Goal: Task Accomplishment & Management: Manage account settings

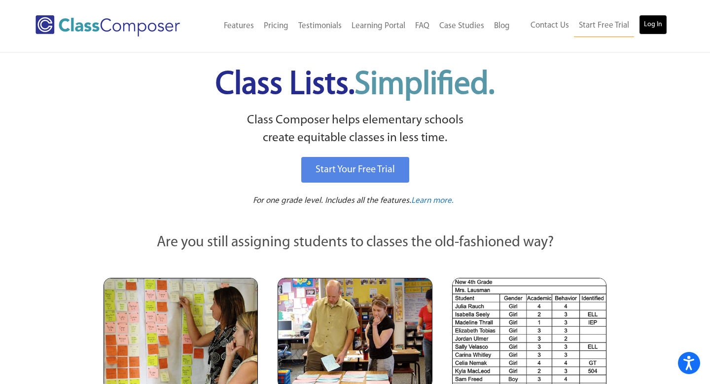
click at [653, 28] on link "Log In" at bounding box center [653, 25] width 28 height 20
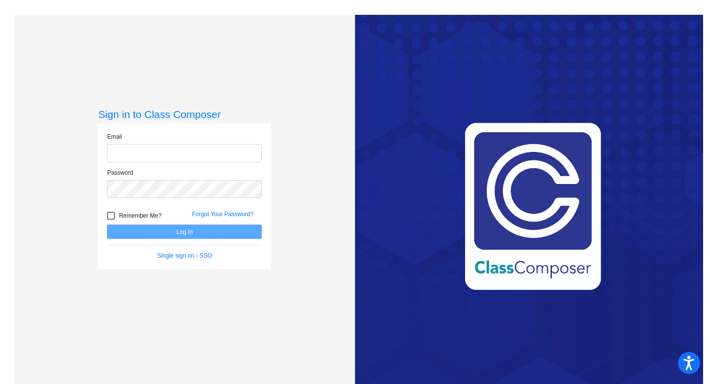
type input "[PERSON_NAME][EMAIL_ADDRESS][PERSON_NAME][DOMAIN_NAME]"
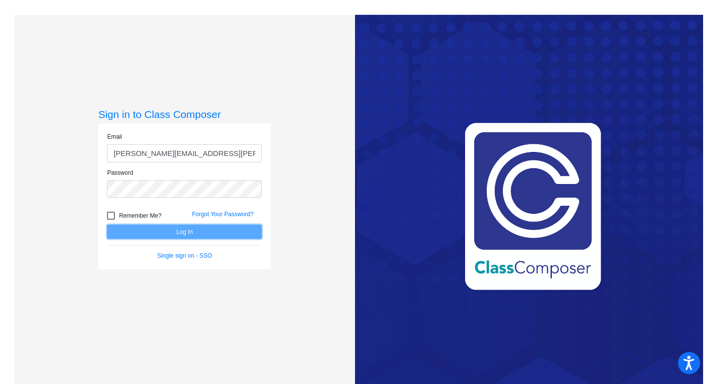
click at [178, 233] on button "Log In" at bounding box center [184, 231] width 155 height 14
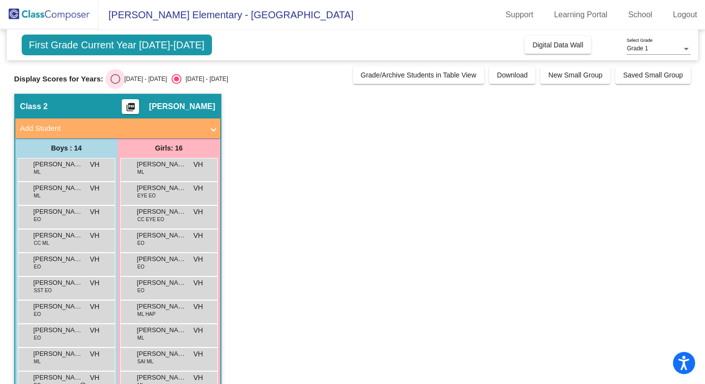
click at [114, 79] on div "Select an option" at bounding box center [115, 79] width 10 height 10
click at [115, 84] on input "[DATE] - [DATE]" at bounding box center [115, 84] width 0 height 0
radio input "true"
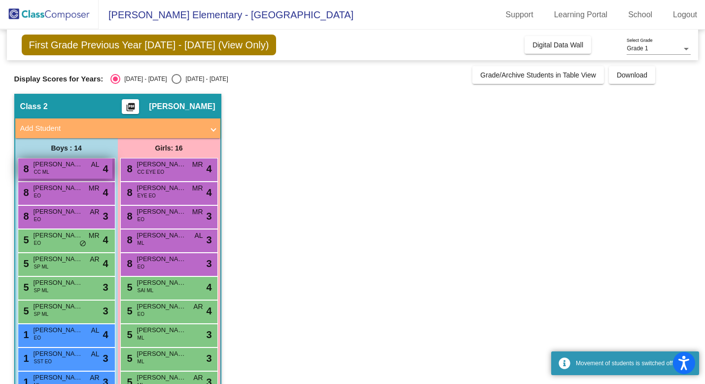
click at [74, 161] on span "[PERSON_NAME] De [PERSON_NAME]" at bounding box center [58, 164] width 49 height 10
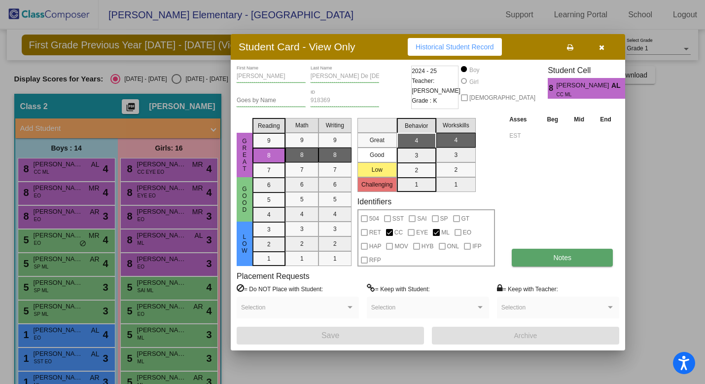
click at [549, 258] on button "Notes" at bounding box center [562, 258] width 101 height 18
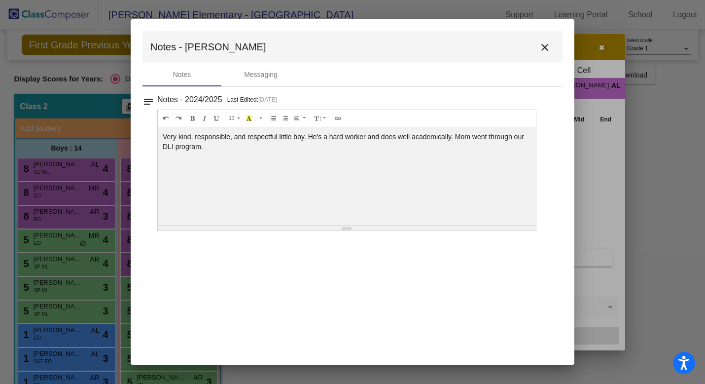
click at [548, 48] on mat-icon "close" at bounding box center [545, 47] width 12 height 12
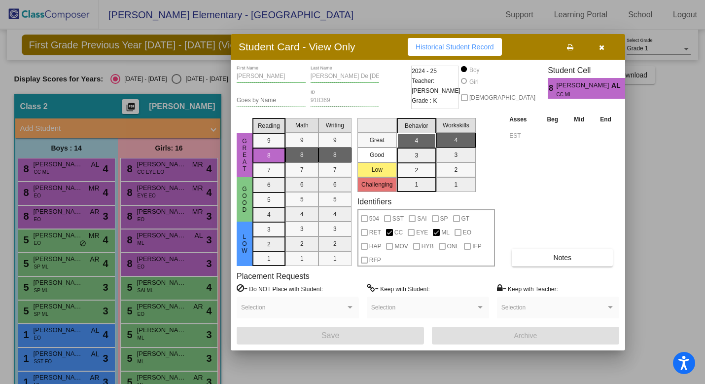
click at [603, 48] on icon "button" at bounding box center [601, 47] width 5 height 7
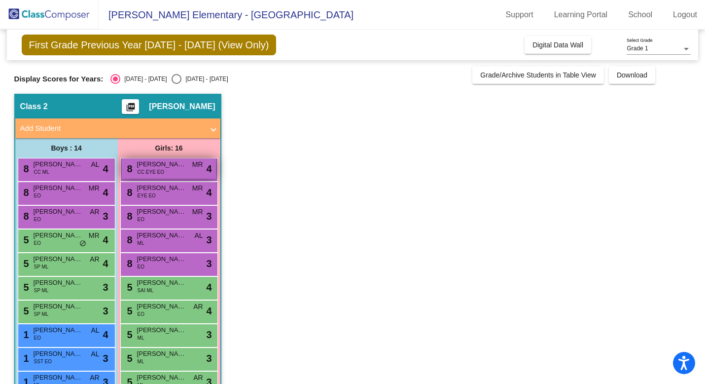
scroll to position [55, 0]
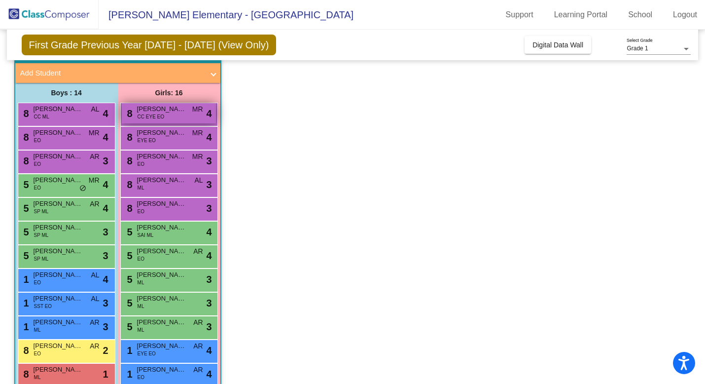
click at [151, 119] on span "CC EYE EO" at bounding box center [151, 116] width 27 height 7
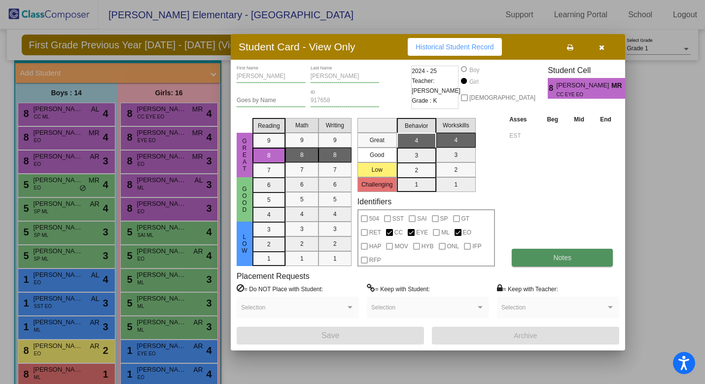
click at [551, 260] on button "Notes" at bounding box center [562, 258] width 101 height 18
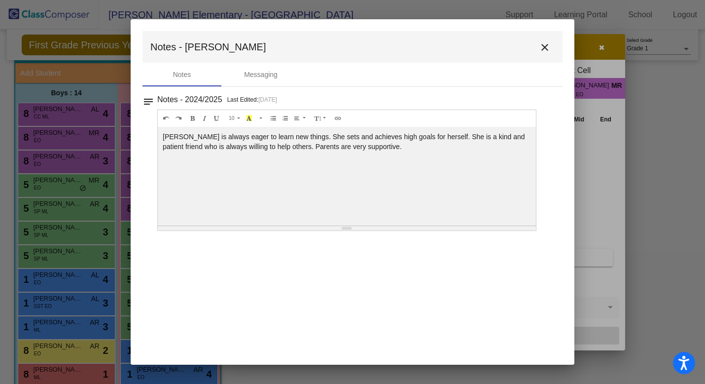
scroll to position [0, 0]
click at [550, 51] on mat-icon "close" at bounding box center [545, 47] width 12 height 12
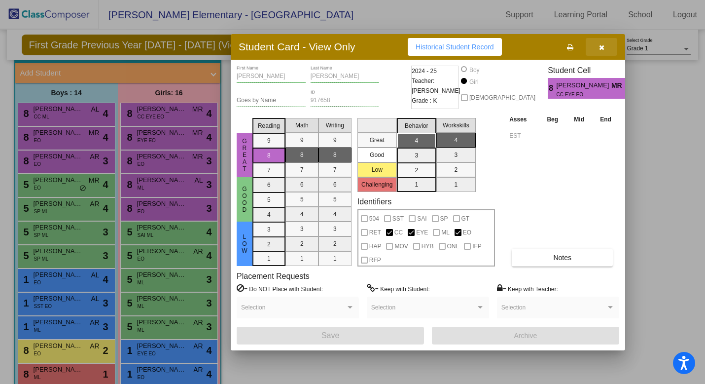
click at [607, 47] on button "button" at bounding box center [602, 47] width 32 height 18
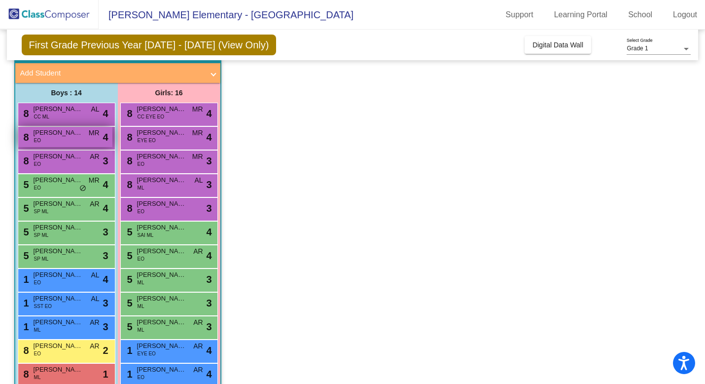
click at [89, 140] on div "8 [PERSON_NAME] EO MR lock do_not_disturb_alt 4" at bounding box center [65, 137] width 94 height 20
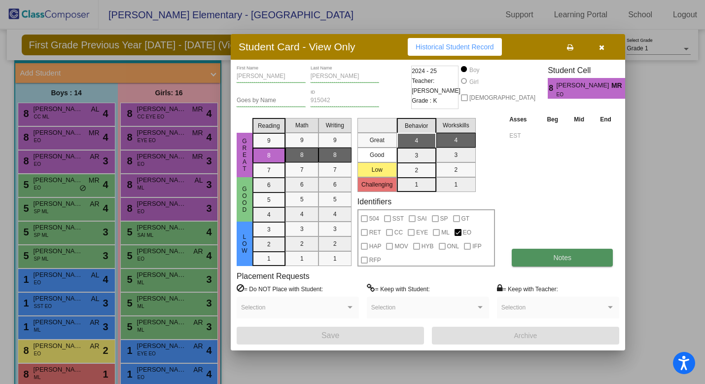
click at [567, 264] on button "Notes" at bounding box center [562, 258] width 101 height 18
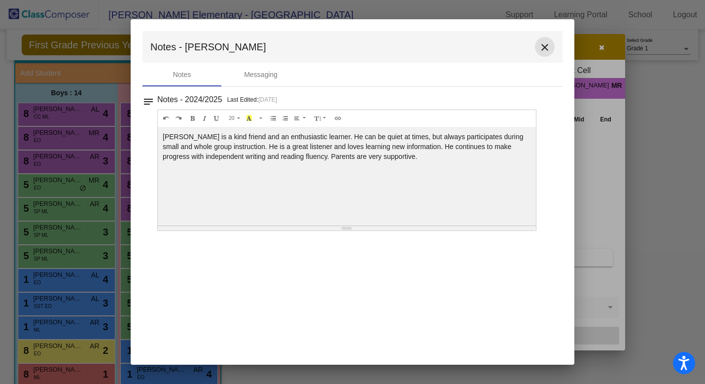
click at [544, 45] on mat-icon "close" at bounding box center [545, 47] width 12 height 12
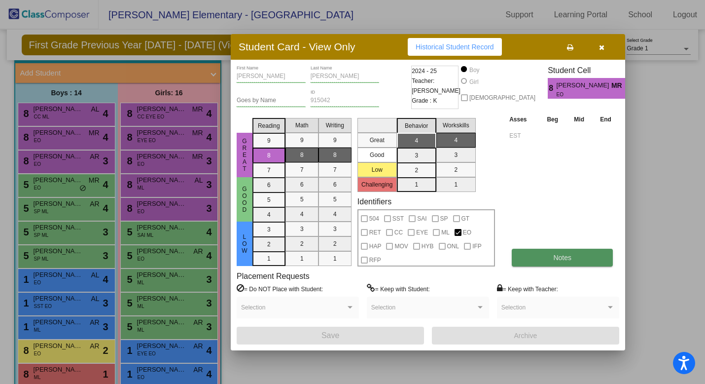
click at [537, 260] on button "Notes" at bounding box center [562, 258] width 101 height 18
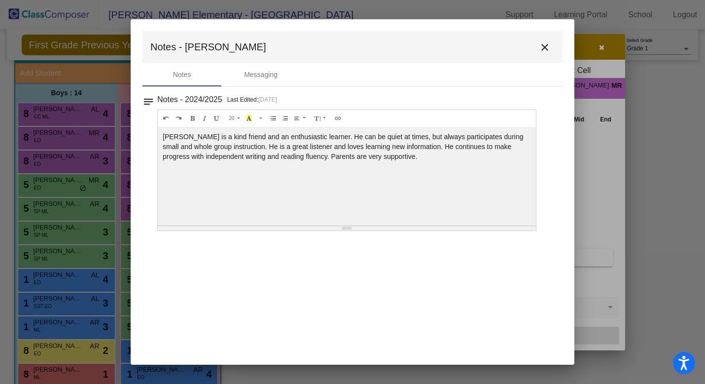
click at [549, 44] on mat-icon "close" at bounding box center [545, 47] width 12 height 12
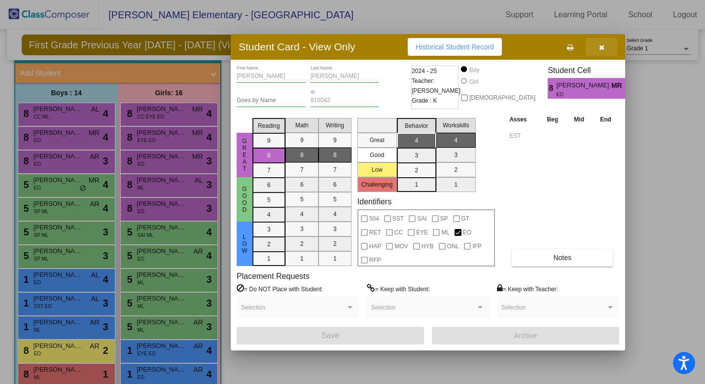
click at [610, 45] on button "button" at bounding box center [602, 47] width 32 height 18
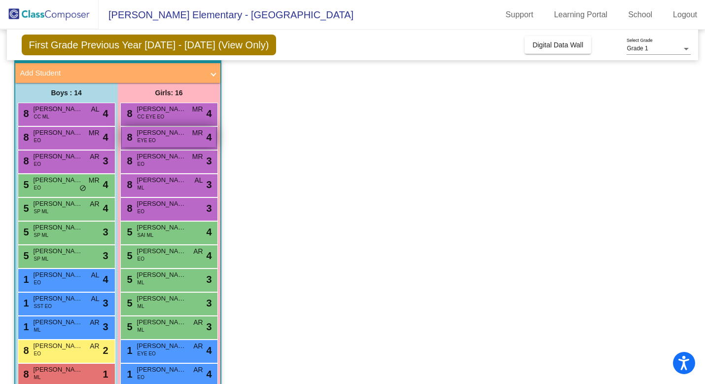
click at [140, 137] on span "EYE EO" at bounding box center [147, 140] width 18 height 7
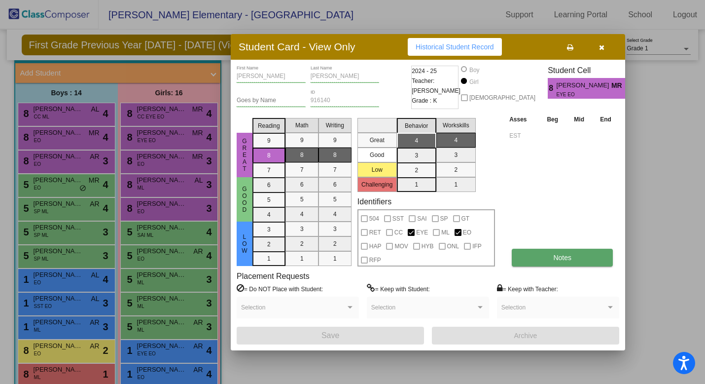
click at [548, 254] on button "Notes" at bounding box center [562, 258] width 101 height 18
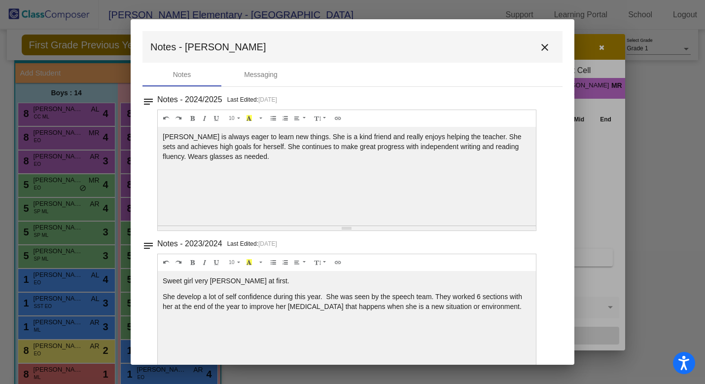
click at [543, 45] on mat-icon "close" at bounding box center [545, 47] width 12 height 12
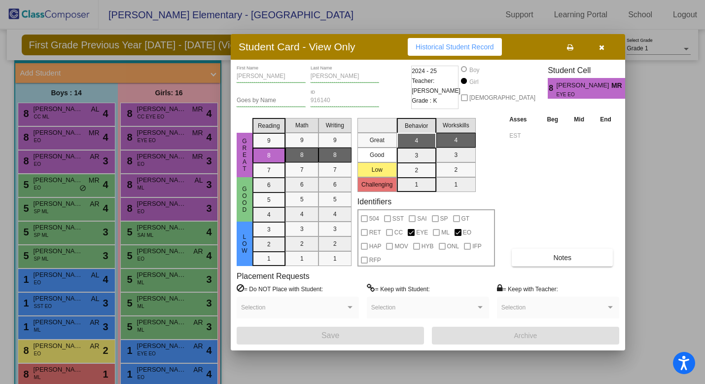
click at [606, 42] on button "button" at bounding box center [602, 47] width 32 height 18
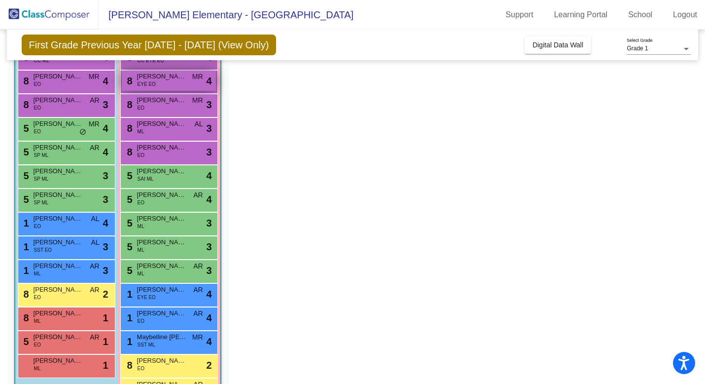
scroll to position [117, 0]
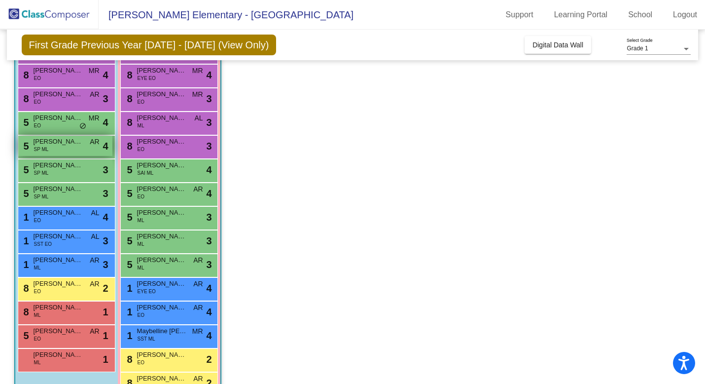
click at [53, 141] on span "[PERSON_NAME]" at bounding box center [58, 142] width 49 height 10
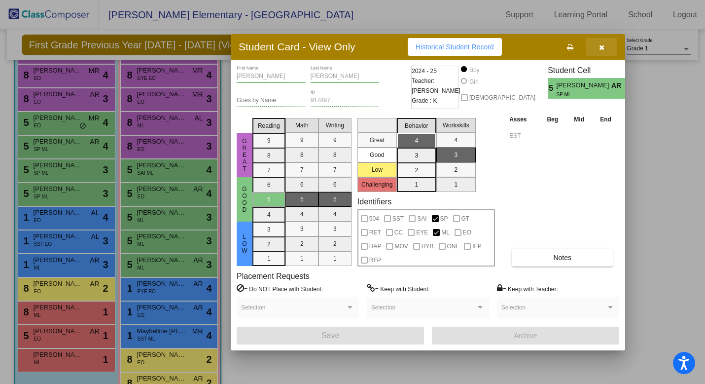
click at [605, 50] on button "button" at bounding box center [602, 47] width 32 height 18
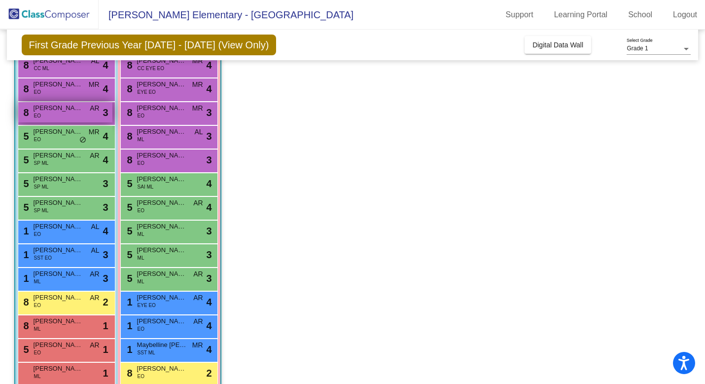
scroll to position [97, 0]
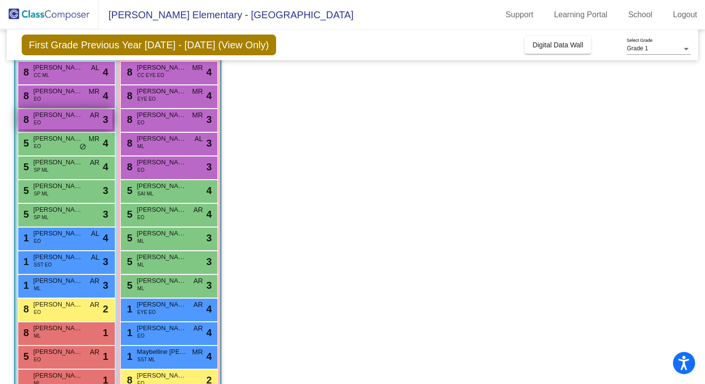
click at [81, 124] on div "8 [PERSON_NAME] EO AR lock do_not_disturb_alt 3" at bounding box center [65, 119] width 94 height 20
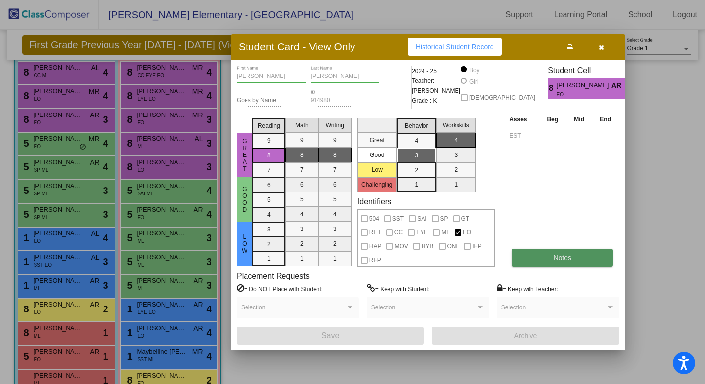
click at [537, 255] on button "Notes" at bounding box center [562, 258] width 101 height 18
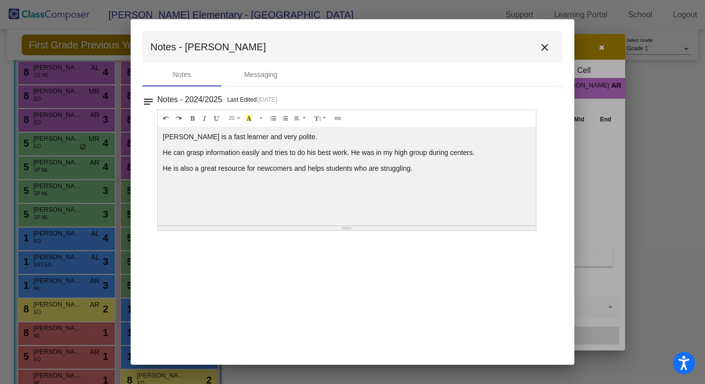
click at [547, 51] on mat-icon "close" at bounding box center [545, 47] width 12 height 12
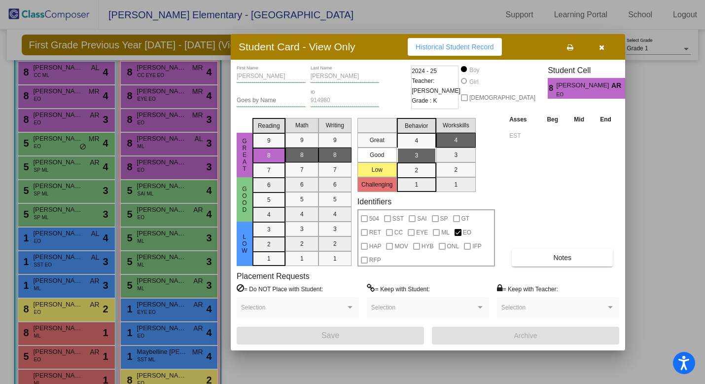
click at [612, 49] on button "button" at bounding box center [602, 47] width 32 height 18
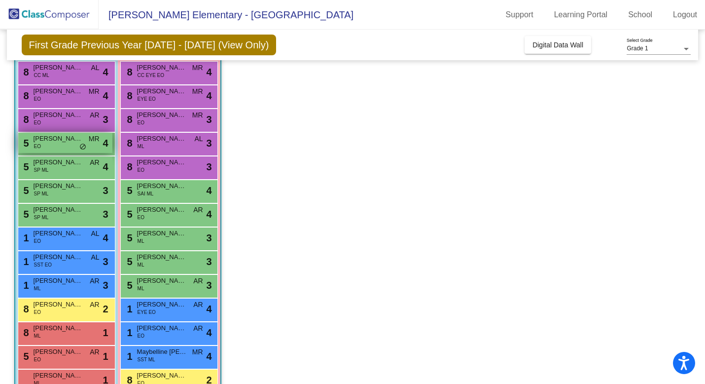
click at [82, 142] on span "[PERSON_NAME]" at bounding box center [58, 139] width 49 height 10
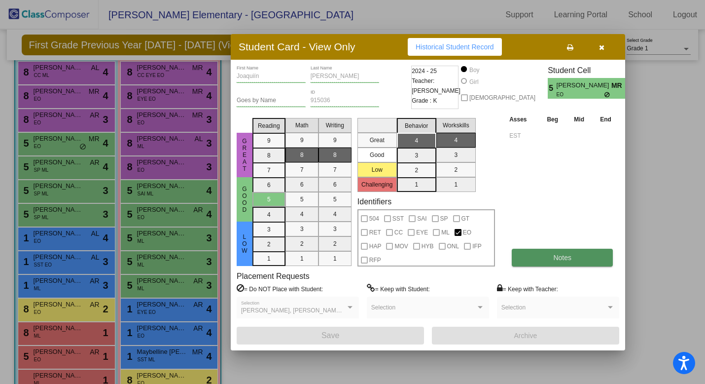
click at [553, 256] on span "Notes" at bounding box center [562, 258] width 18 height 8
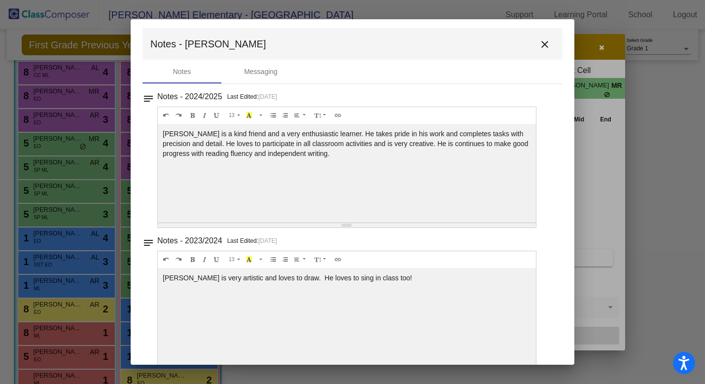
scroll to position [0, 0]
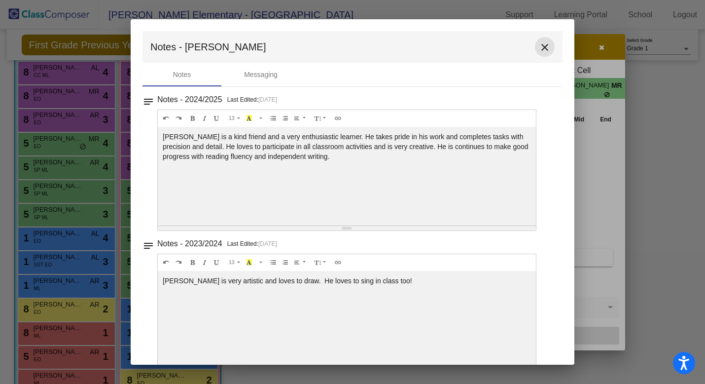
click at [543, 49] on mat-icon "close" at bounding box center [545, 47] width 12 height 12
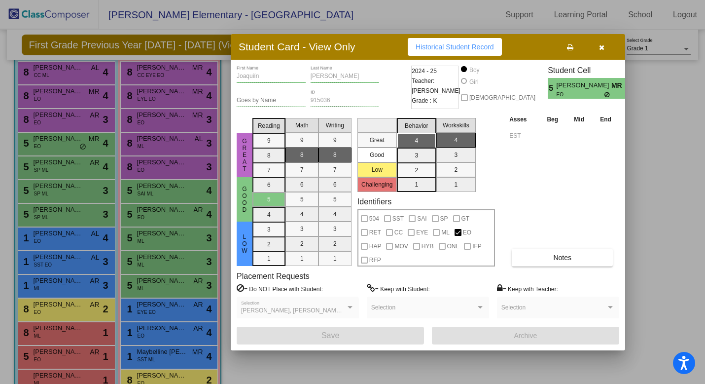
click at [605, 47] on button "button" at bounding box center [602, 47] width 32 height 18
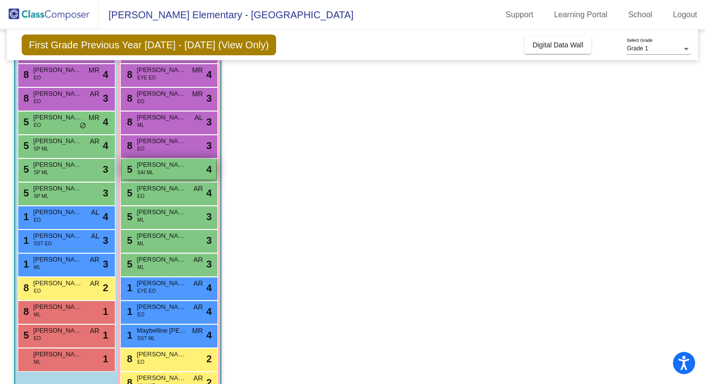
scroll to position [119, 0]
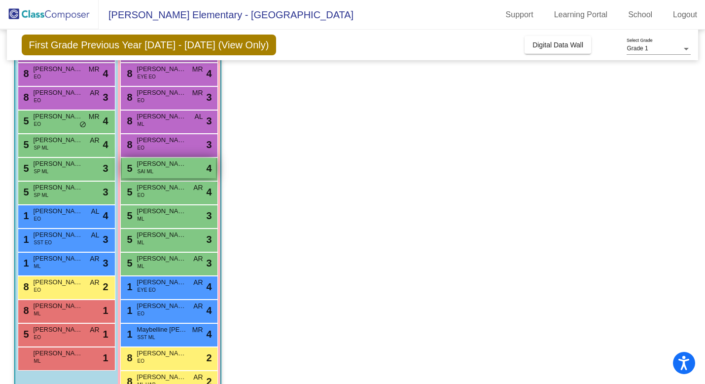
click at [172, 168] on div "5 [PERSON_NAME] SAI ML lock do_not_disturb_alt 4" at bounding box center [169, 168] width 94 height 20
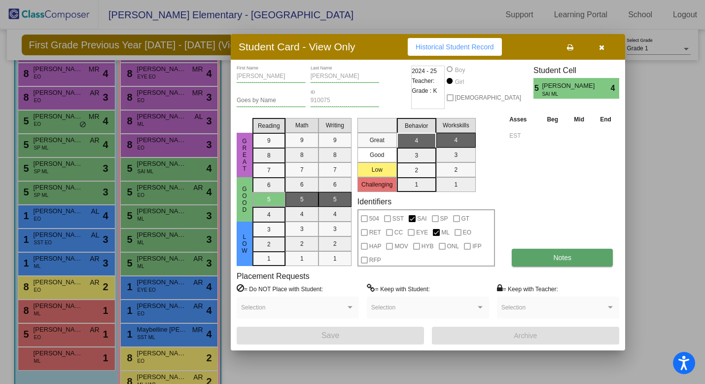
click at [544, 264] on button "Notes" at bounding box center [562, 258] width 101 height 18
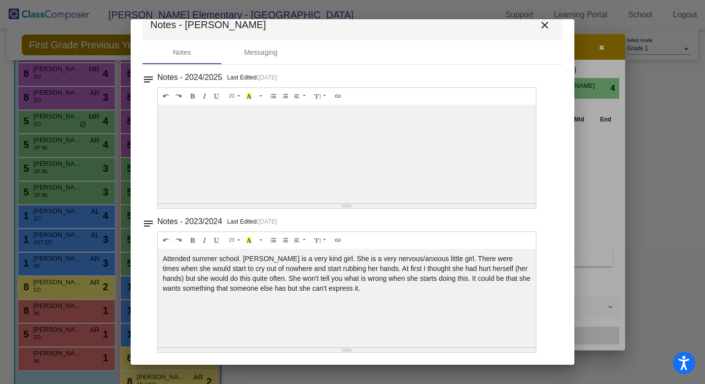
scroll to position [22, 0]
click at [546, 27] on button "close" at bounding box center [545, 25] width 20 height 20
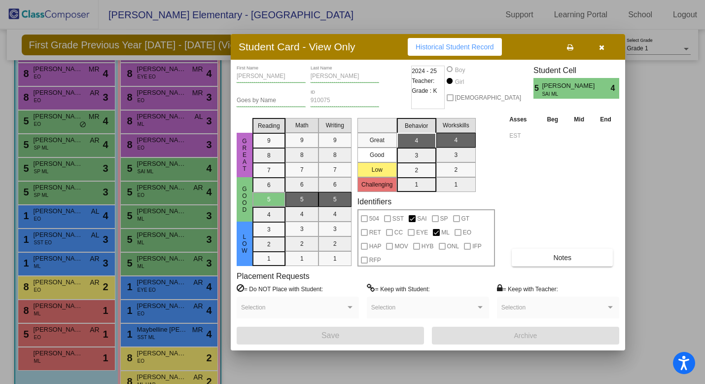
click at [603, 52] on button "button" at bounding box center [602, 47] width 32 height 18
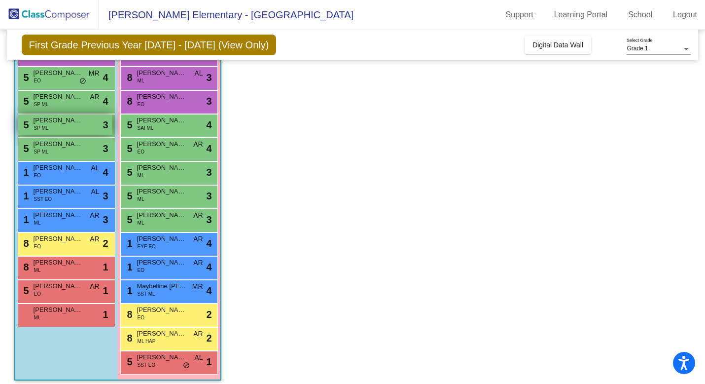
scroll to position [169, 0]
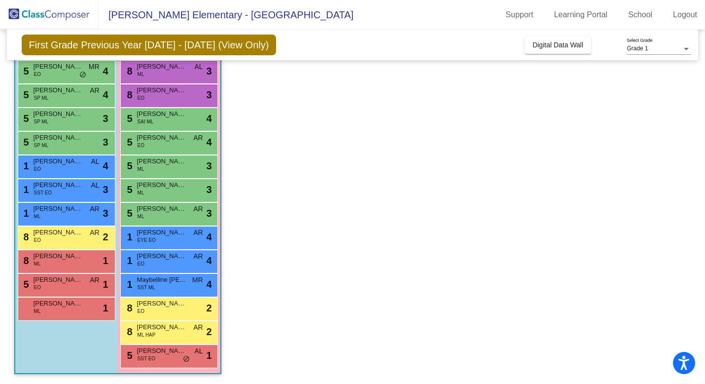
click at [430, 125] on app-classroom "Class 2 picture_as_pdf [PERSON_NAME] Add Student First Name Last Name Student I…" at bounding box center [352, 154] width 677 height 459
click at [178, 306] on span "[PERSON_NAME]" at bounding box center [161, 303] width 49 height 10
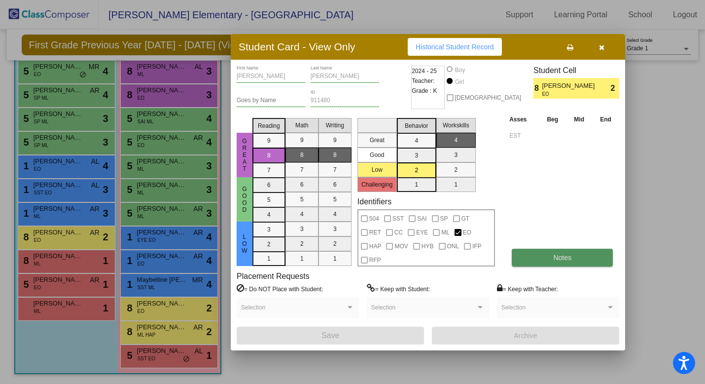
click at [524, 265] on button "Notes" at bounding box center [562, 258] width 101 height 18
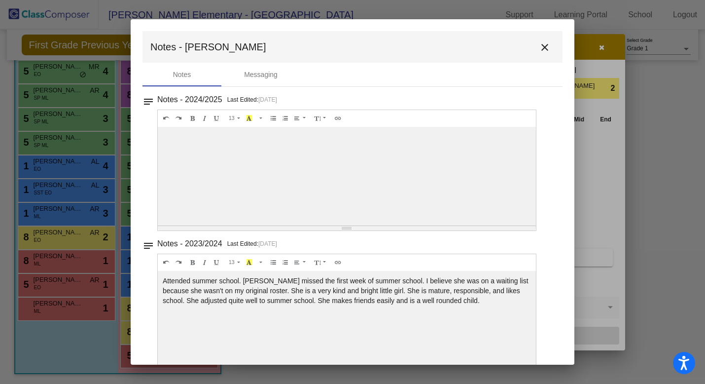
scroll to position [23, 0]
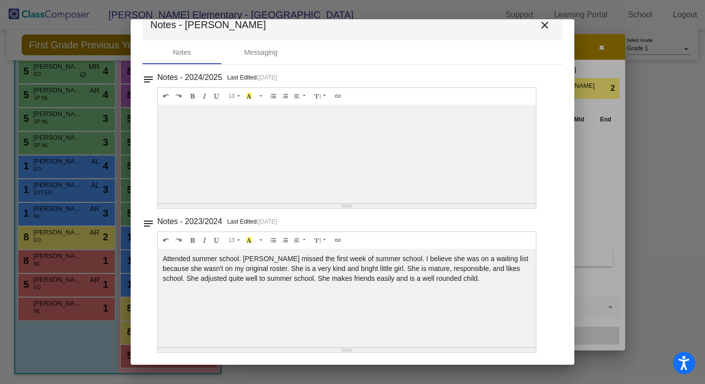
click at [541, 29] on mat-icon "close" at bounding box center [545, 25] width 12 height 12
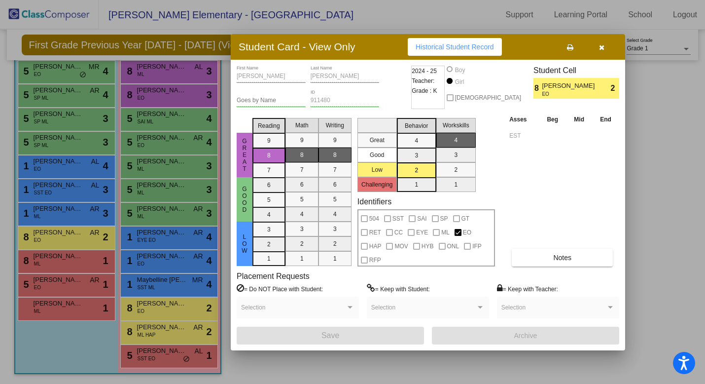
click at [608, 42] on button "button" at bounding box center [602, 47] width 32 height 18
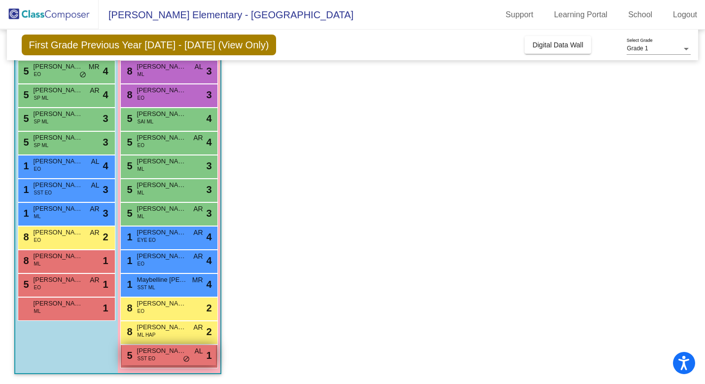
click at [175, 359] on div "5 [PERSON_NAME] SST EO AL lock do_not_disturb_alt 1" at bounding box center [169, 355] width 94 height 20
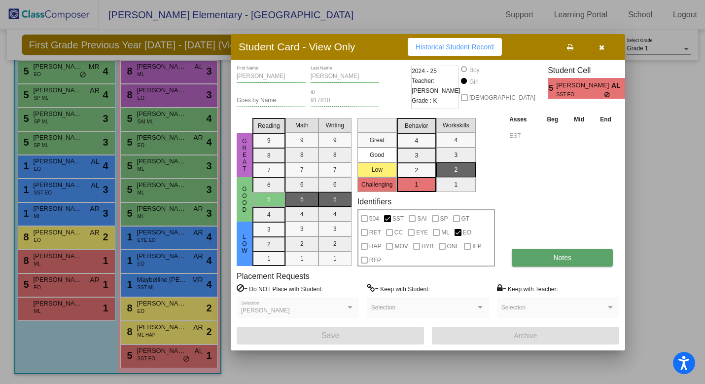
click at [546, 253] on button "Notes" at bounding box center [562, 258] width 101 height 18
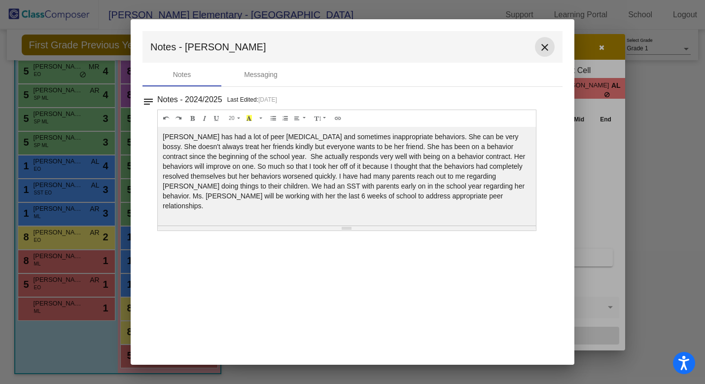
click at [545, 48] on mat-icon "close" at bounding box center [545, 47] width 12 height 12
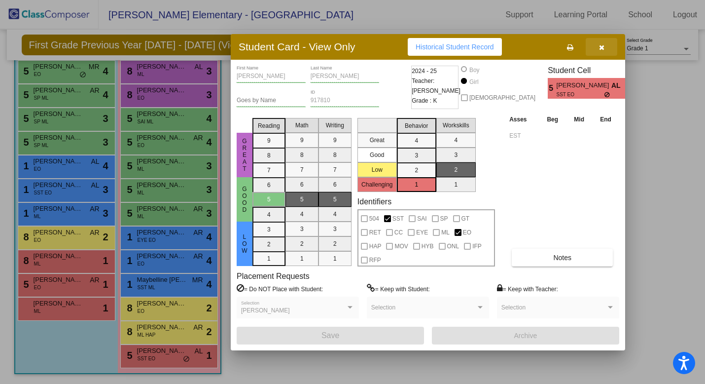
click at [605, 50] on button "button" at bounding box center [602, 47] width 32 height 18
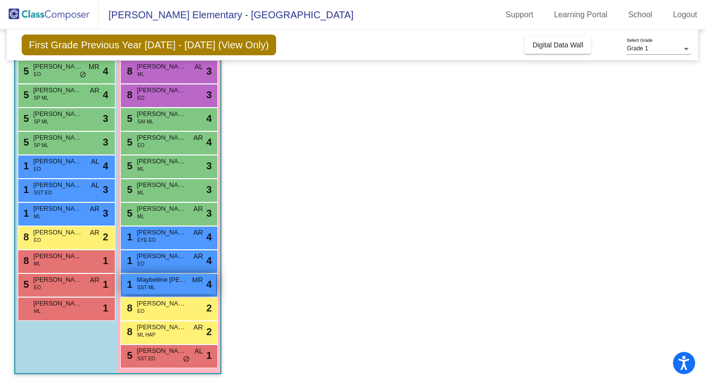
click at [159, 290] on div "1 Maybelline [PERSON_NAME] [PERSON_NAME] SST ML MR lock do_not_disturb_alt 4" at bounding box center [169, 284] width 94 height 20
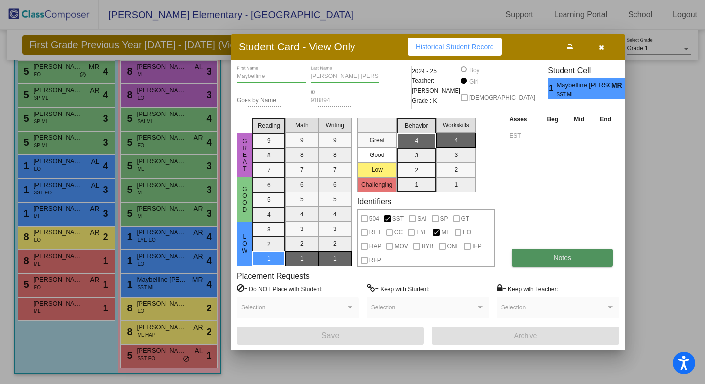
click at [547, 259] on button "Notes" at bounding box center [562, 258] width 101 height 18
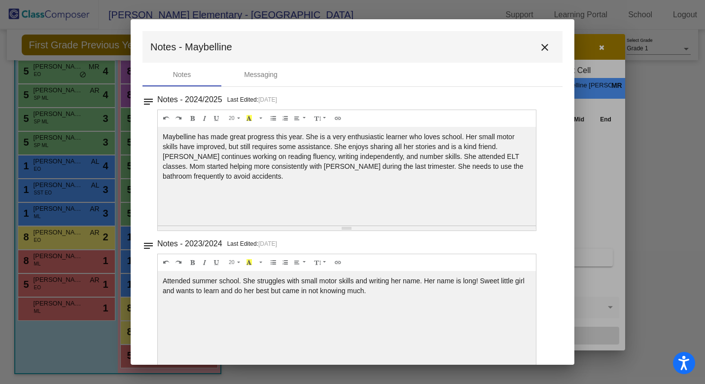
click at [542, 47] on mat-icon "close" at bounding box center [545, 47] width 12 height 12
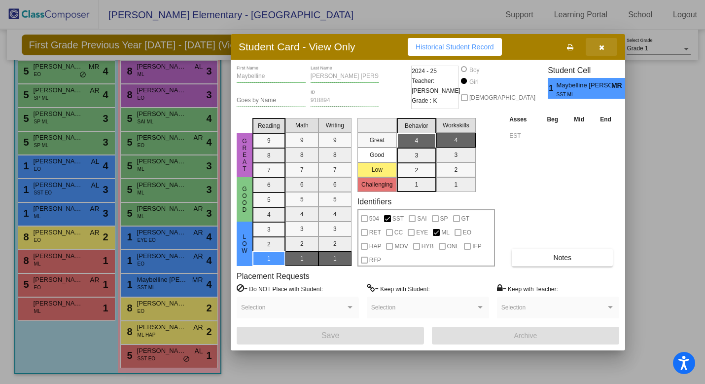
click at [610, 47] on button "button" at bounding box center [602, 47] width 32 height 18
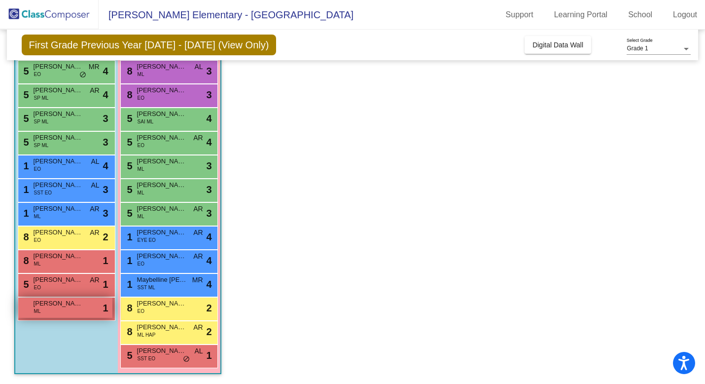
scroll to position [168, 0]
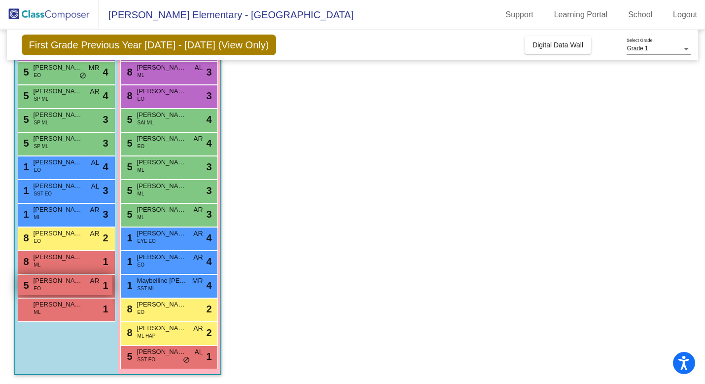
click at [90, 282] on span "AR" at bounding box center [94, 281] width 9 height 10
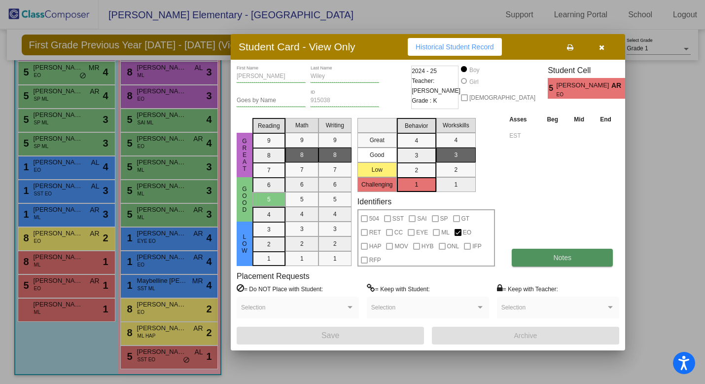
click at [543, 255] on button "Notes" at bounding box center [562, 258] width 101 height 18
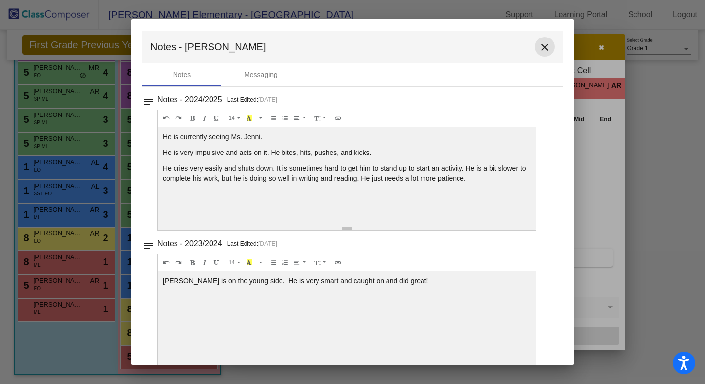
click at [541, 43] on mat-icon "close" at bounding box center [545, 47] width 12 height 12
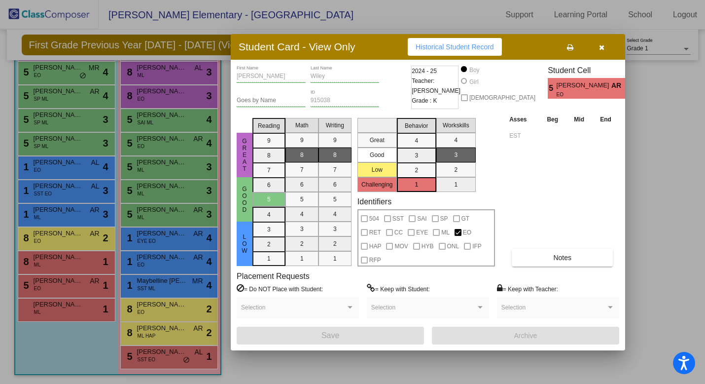
click at [610, 52] on button "button" at bounding box center [602, 47] width 32 height 18
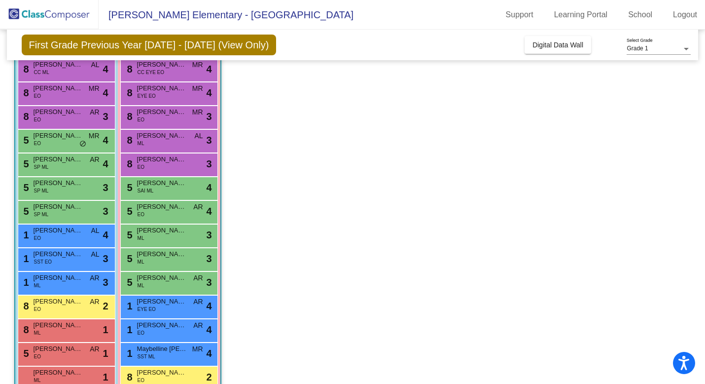
scroll to position [116, 0]
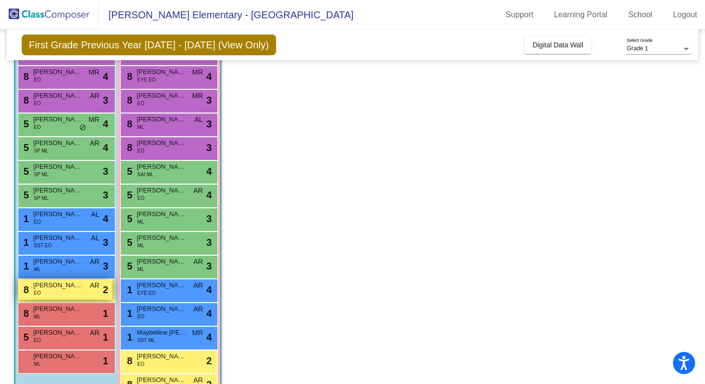
click at [47, 283] on span "[PERSON_NAME] [PERSON_NAME]" at bounding box center [58, 285] width 49 height 10
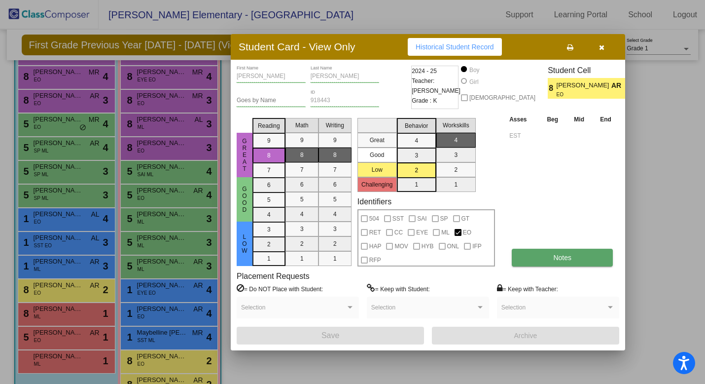
click at [551, 262] on button "Notes" at bounding box center [562, 258] width 101 height 18
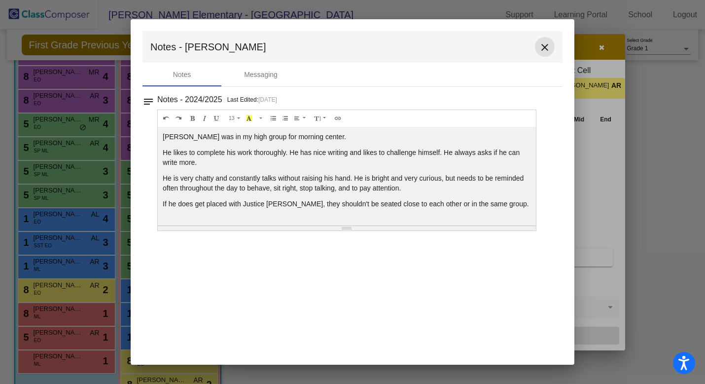
click at [547, 47] on mat-icon "close" at bounding box center [545, 47] width 12 height 12
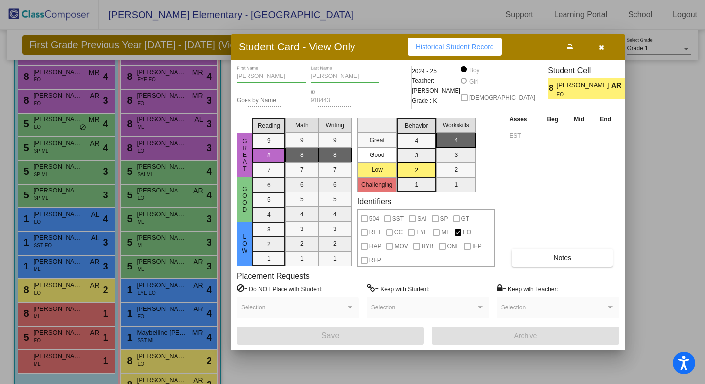
click at [604, 51] on button "button" at bounding box center [602, 47] width 32 height 18
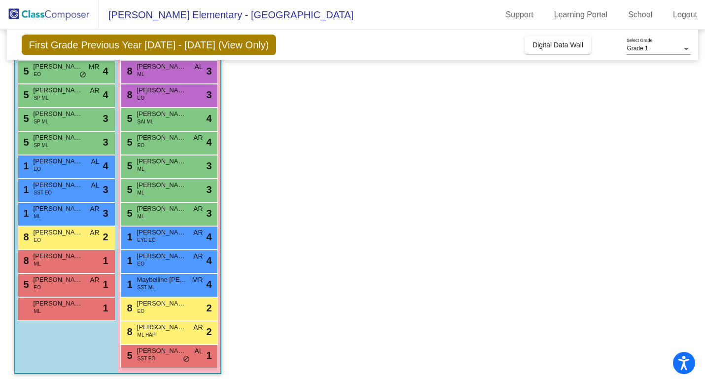
scroll to position [167, 0]
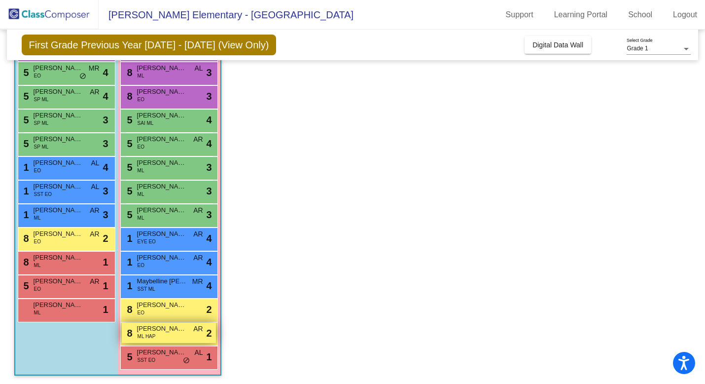
click at [153, 333] on span "ML HAP" at bounding box center [147, 335] width 18 height 7
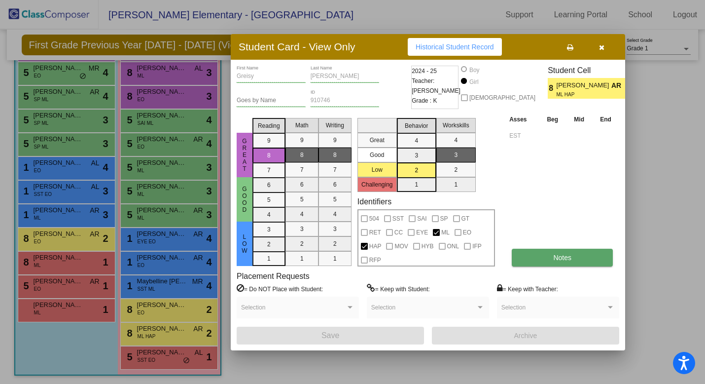
click at [541, 255] on button "Notes" at bounding box center [562, 258] width 101 height 18
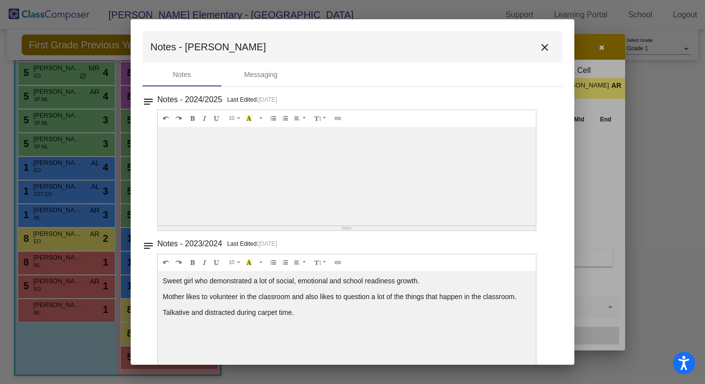
scroll to position [10, 0]
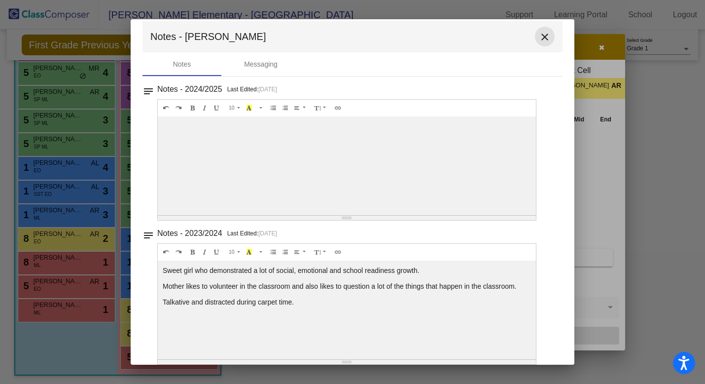
click at [541, 37] on mat-icon "close" at bounding box center [545, 37] width 12 height 12
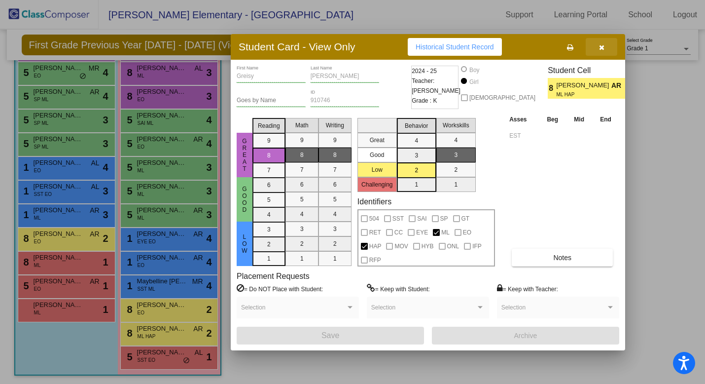
click at [606, 46] on button "button" at bounding box center [602, 47] width 32 height 18
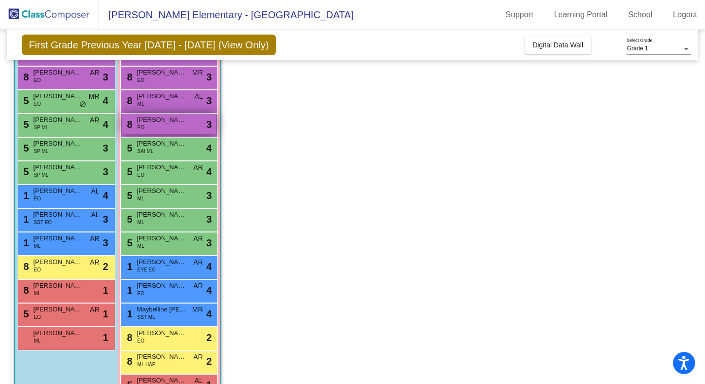
scroll to position [139, 0]
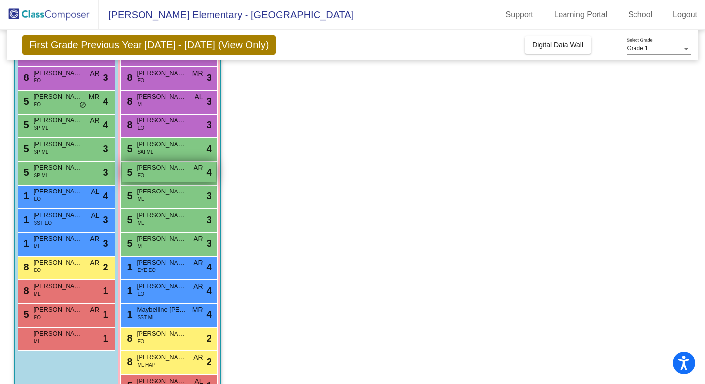
click at [152, 170] on span "[PERSON_NAME] [PERSON_NAME]" at bounding box center [161, 168] width 49 height 10
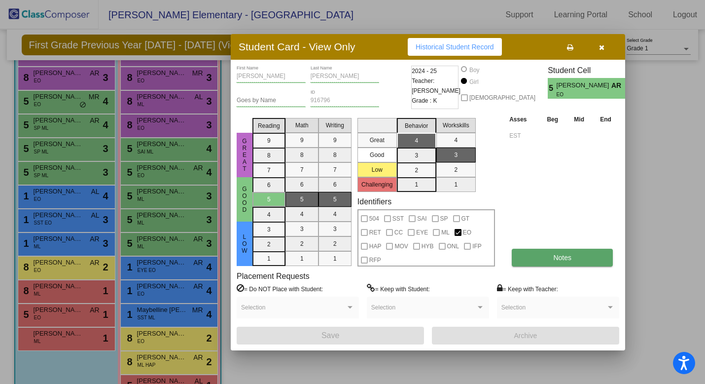
click at [559, 262] on button "Notes" at bounding box center [562, 258] width 101 height 18
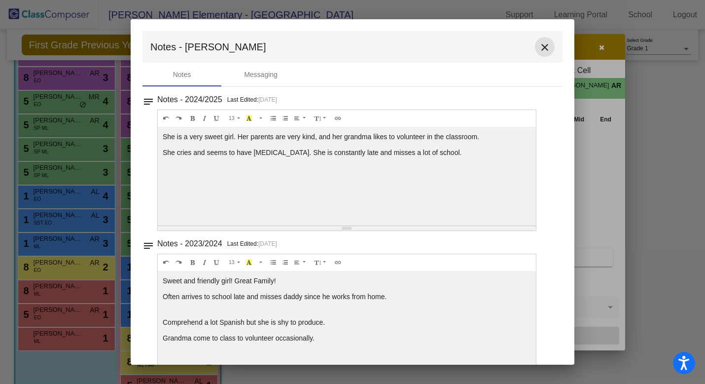
click at [539, 52] on mat-icon "close" at bounding box center [545, 47] width 12 height 12
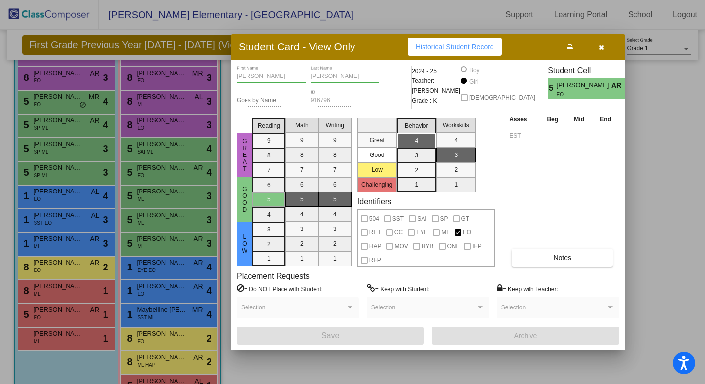
click at [602, 49] on icon "button" at bounding box center [601, 47] width 5 height 7
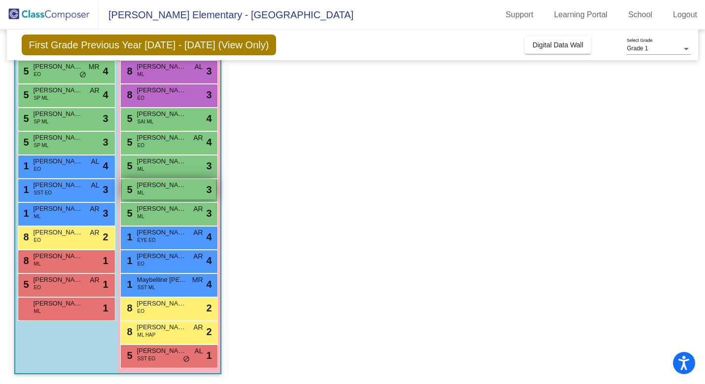
scroll to position [167, 0]
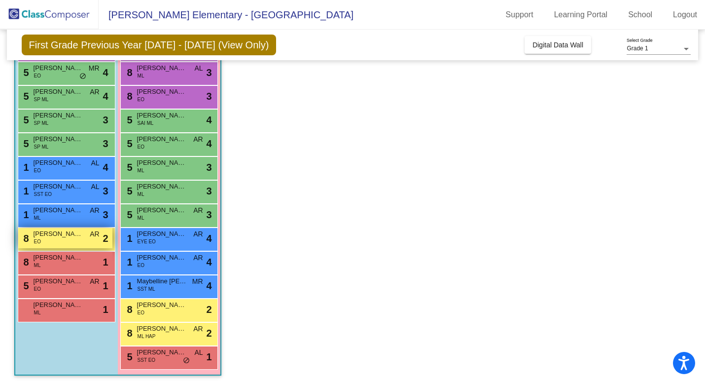
click at [88, 237] on div "8 [PERSON_NAME] [PERSON_NAME] AR lock do_not_disturb_alt 2" at bounding box center [65, 238] width 94 height 20
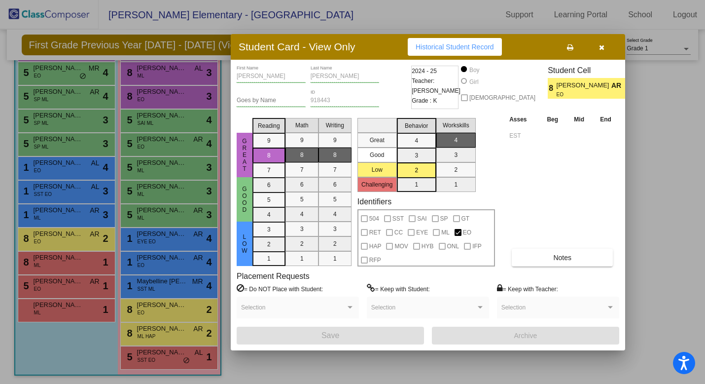
click at [600, 52] on button "button" at bounding box center [602, 47] width 32 height 18
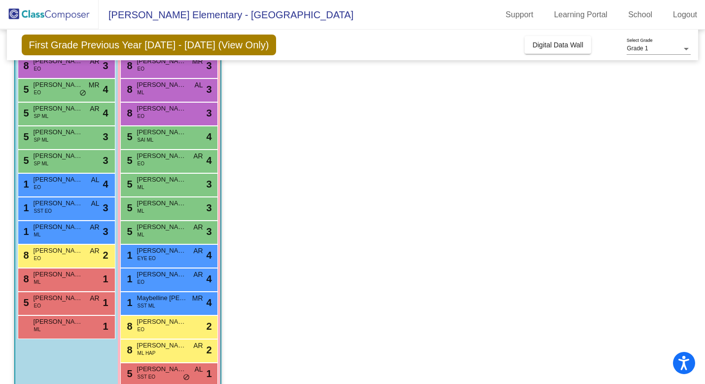
scroll to position [146, 0]
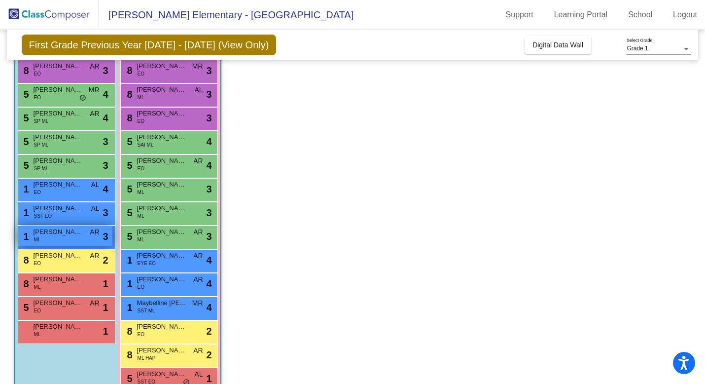
click at [45, 234] on span "[PERSON_NAME]" at bounding box center [58, 232] width 49 height 10
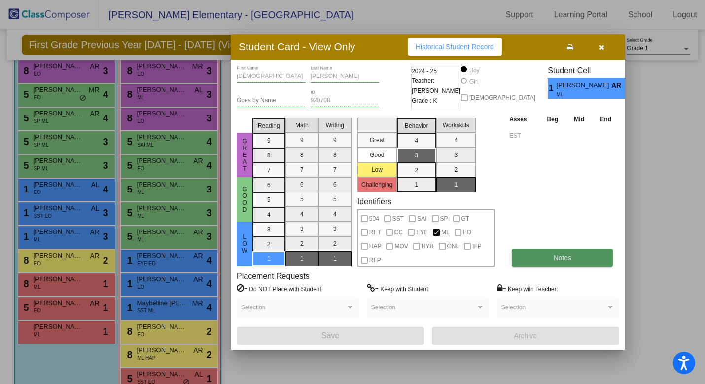
click at [536, 259] on button "Notes" at bounding box center [562, 258] width 101 height 18
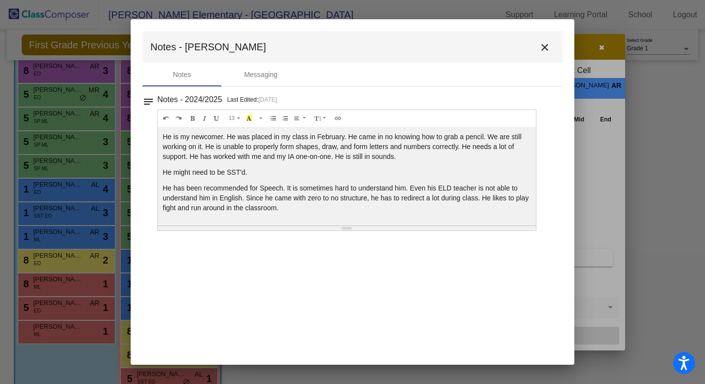
scroll to position [0, 0]
click at [545, 53] on mat-icon "close" at bounding box center [545, 47] width 12 height 12
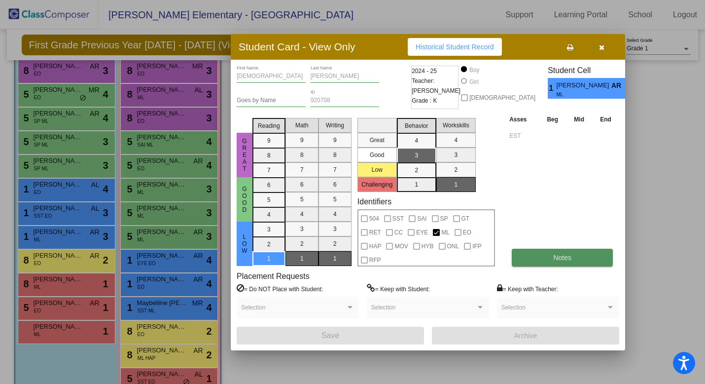
click at [534, 258] on button "Notes" at bounding box center [562, 258] width 101 height 18
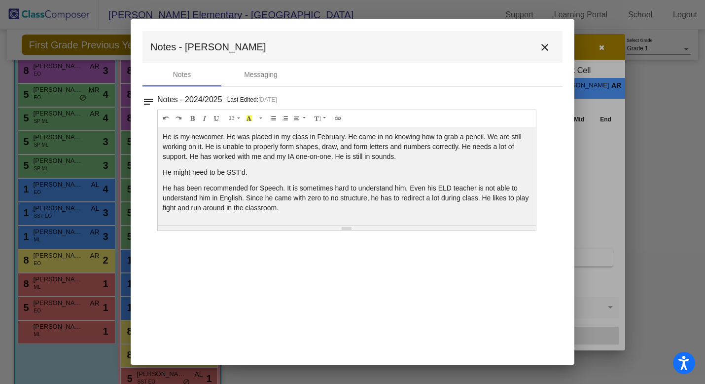
click at [546, 53] on mat-icon "close" at bounding box center [545, 47] width 12 height 12
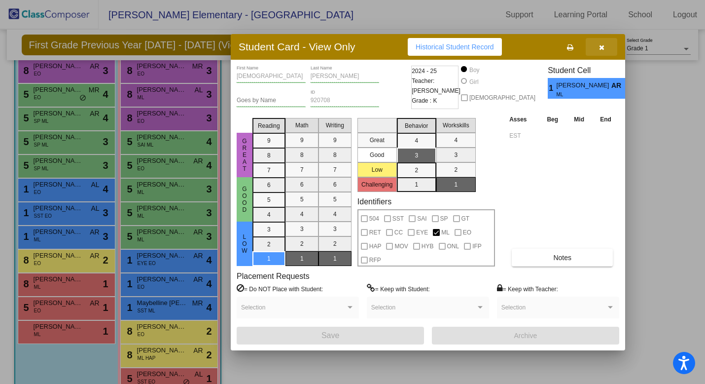
click at [600, 50] on icon "button" at bounding box center [601, 47] width 5 height 7
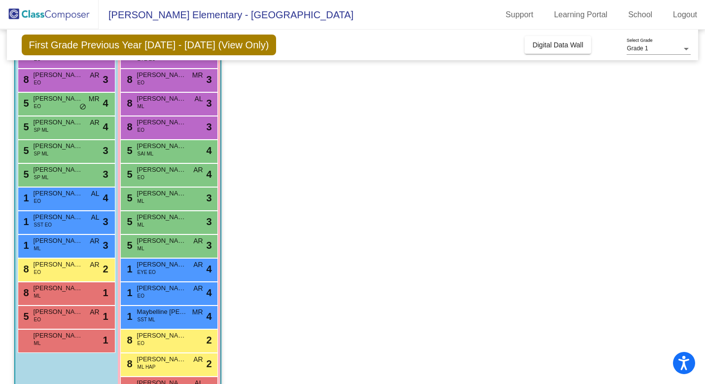
scroll to position [169, 0]
